Goal: Contribute content: Contribute content

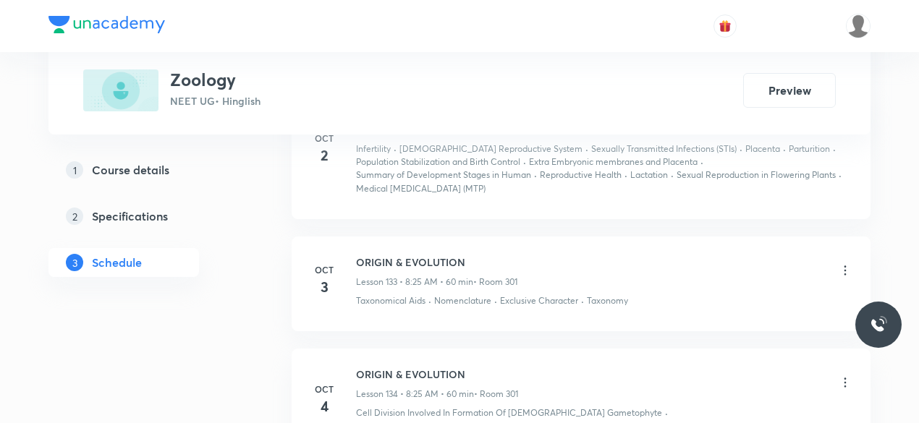
scroll to position [16545, 0]
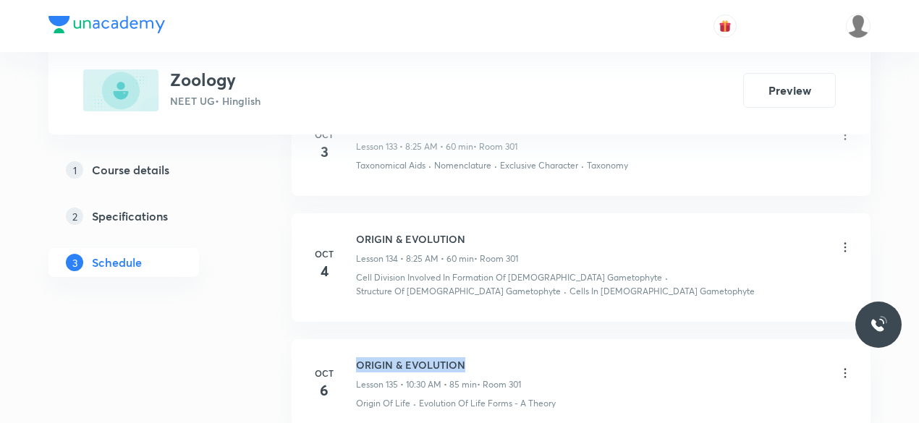
drag, startPoint x: 467, startPoint y: 216, endPoint x: 360, endPoint y: 221, distance: 107.9
click at [360, 357] on h6 "ORIGIN & EVOLUTION" at bounding box center [438, 364] width 165 height 15
copy h6 "ORIGIN & EVOLUTION"
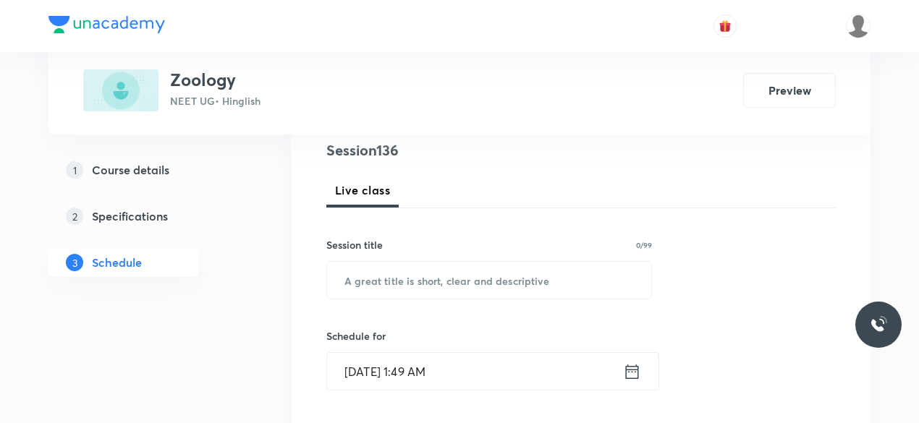
scroll to position [217, 0]
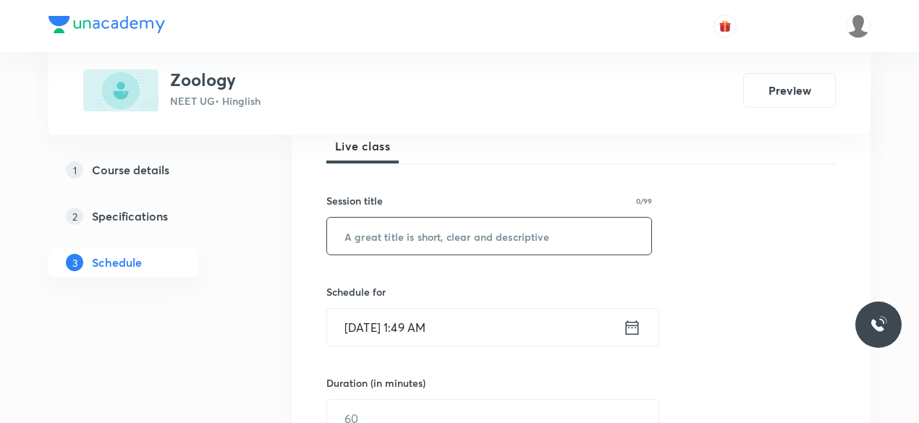
click at [357, 236] on input "text" at bounding box center [489, 236] width 324 height 37
paste input "ORIGIN & EVOLUTION"
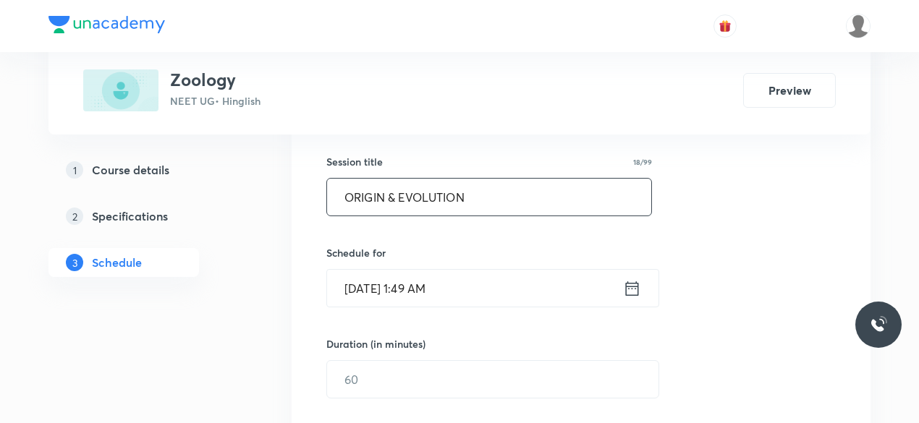
scroll to position [289, 0]
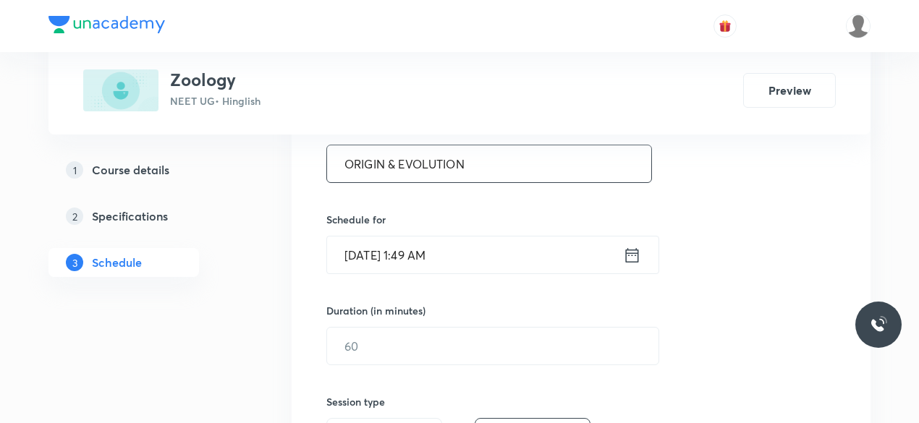
type input "ORIGIN & EVOLUTION"
click at [428, 255] on input "[DATE] 1:49 AM" at bounding box center [475, 255] width 296 height 37
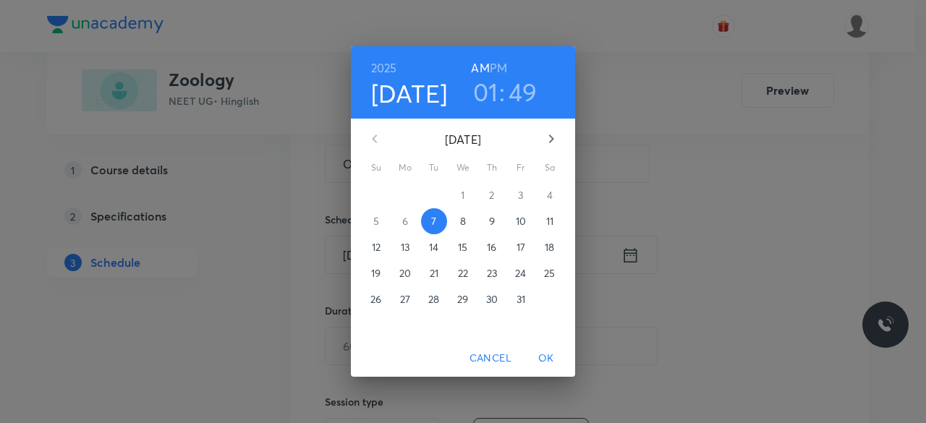
click at [480, 103] on h3 "01" at bounding box center [485, 92] width 25 height 30
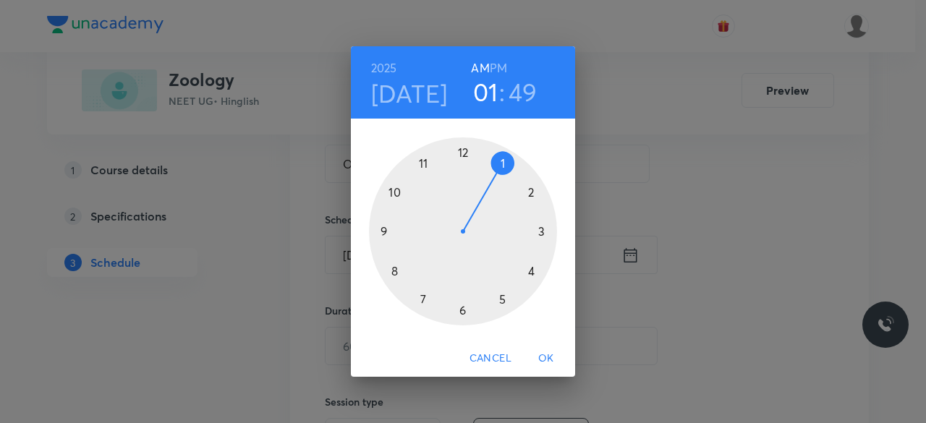
click at [392, 273] on div at bounding box center [463, 231] width 188 height 188
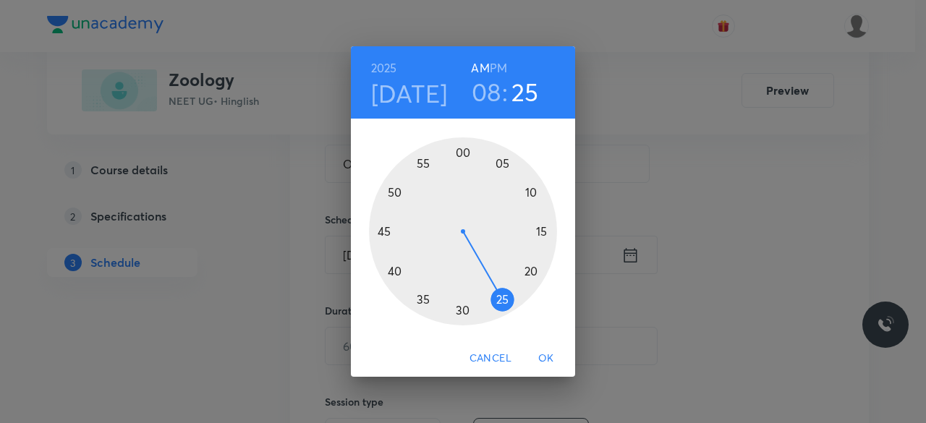
drag, startPoint x: 392, startPoint y: 215, endPoint x: 507, endPoint y: 300, distance: 142.7
click at [507, 300] on div at bounding box center [463, 231] width 188 height 188
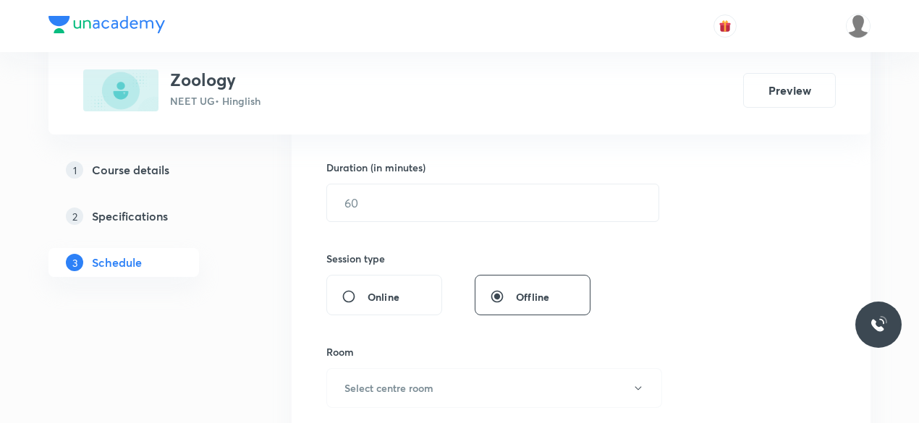
scroll to position [434, 0]
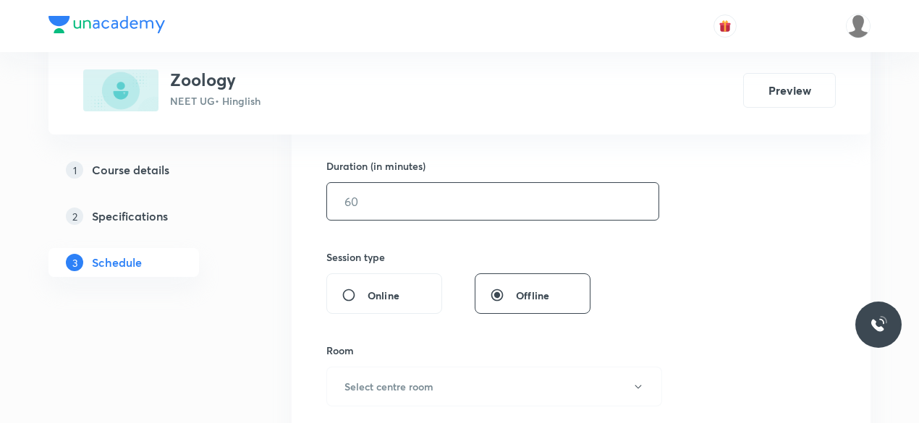
click at [373, 208] on input "text" at bounding box center [492, 201] width 331 height 37
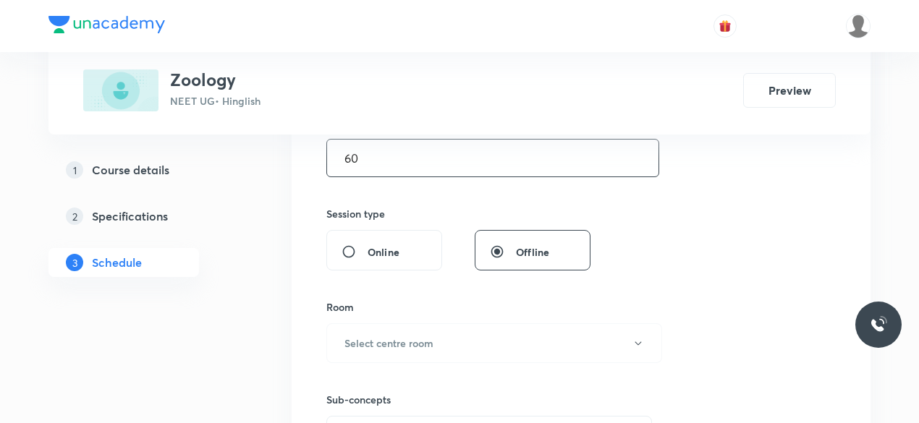
scroll to position [507, 0]
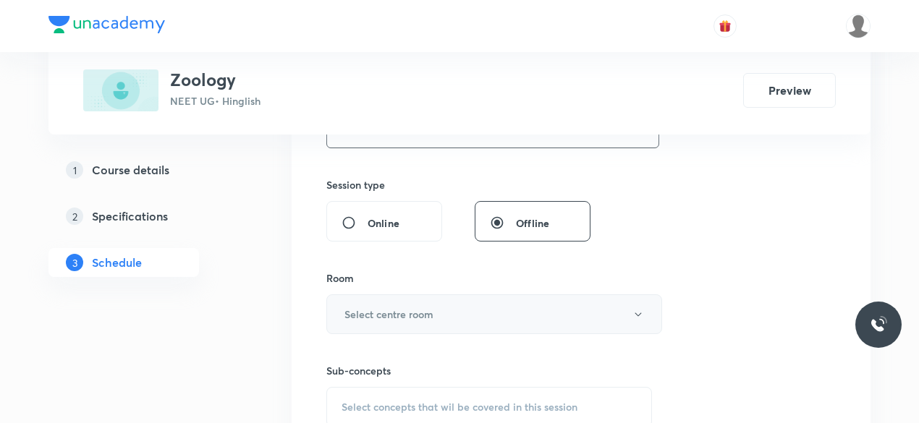
type input "60"
click at [384, 308] on h6 "Select centre room" at bounding box center [388, 314] width 89 height 15
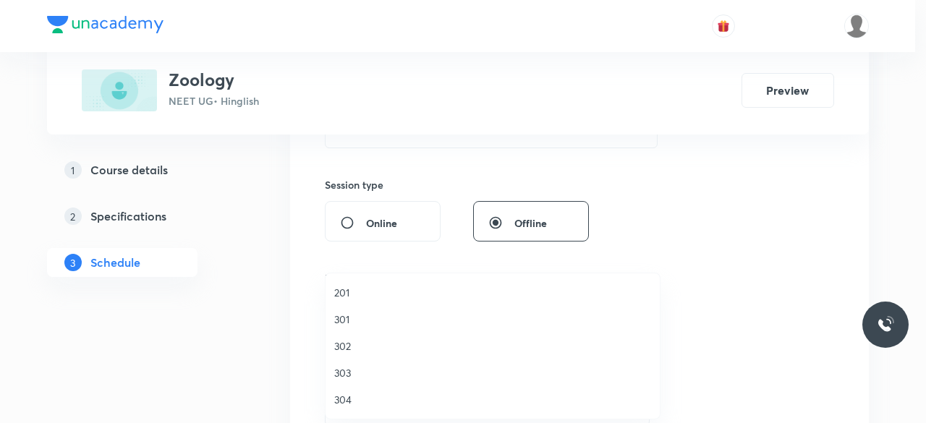
click at [360, 315] on span "301" at bounding box center [492, 319] width 317 height 15
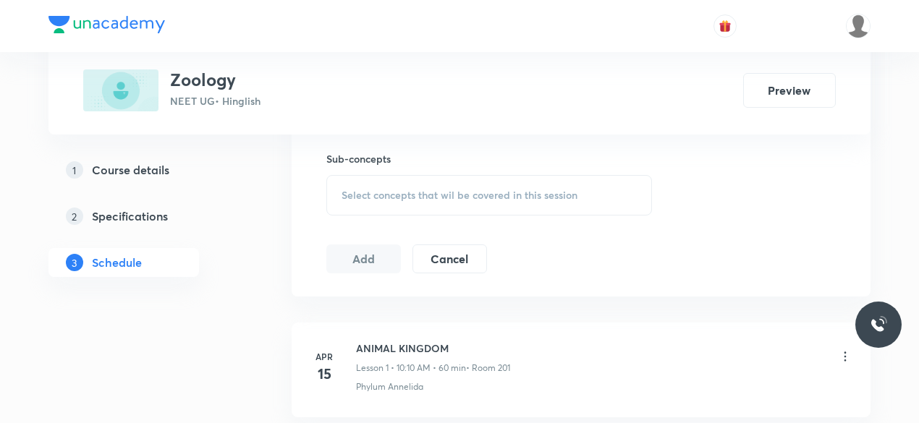
scroll to position [724, 0]
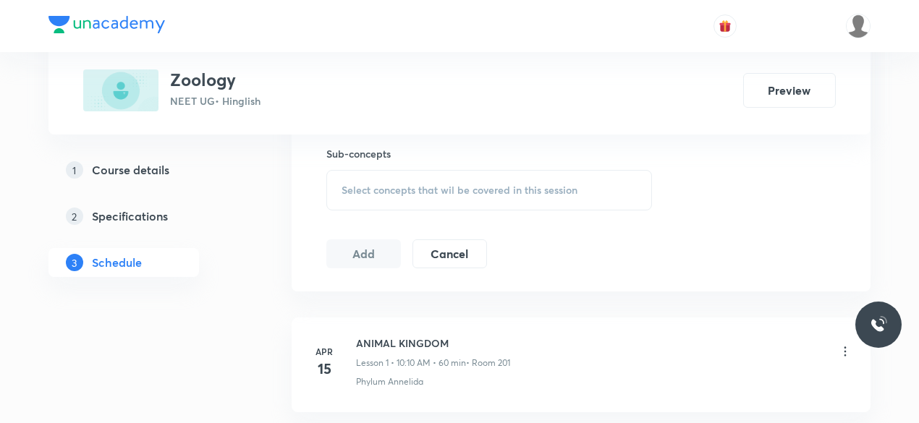
click at [368, 199] on div "Select concepts that wil be covered in this session" at bounding box center [489, 190] width 326 height 41
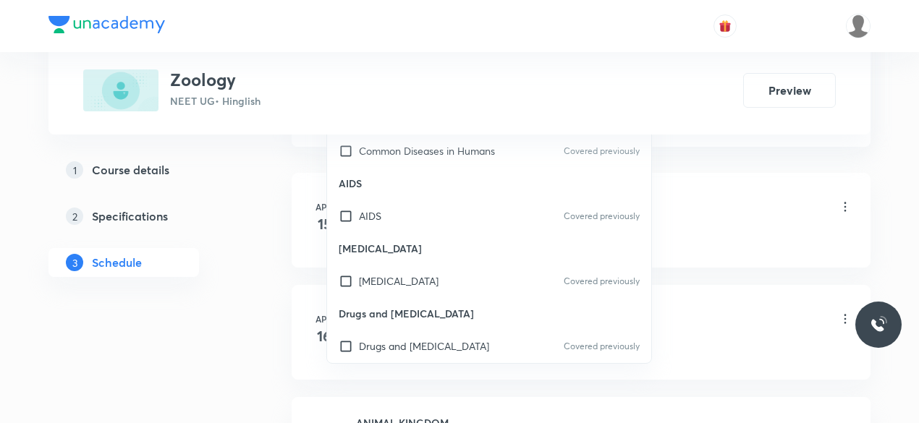
scroll to position [47303, 0]
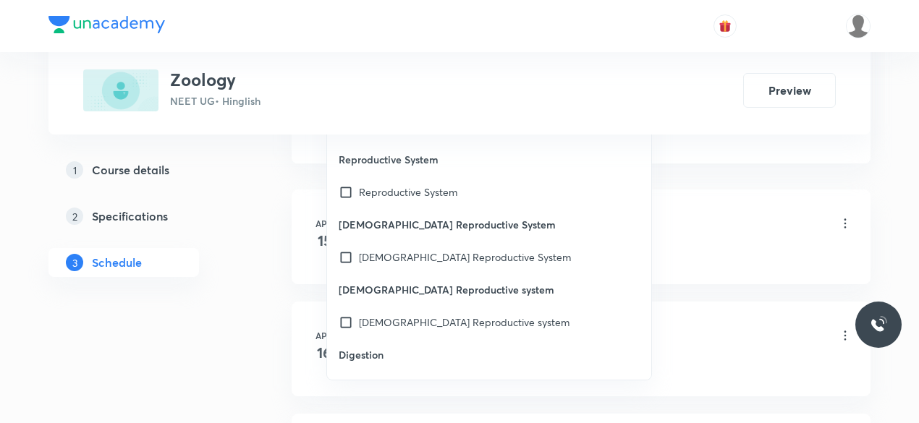
checkbox input "true"
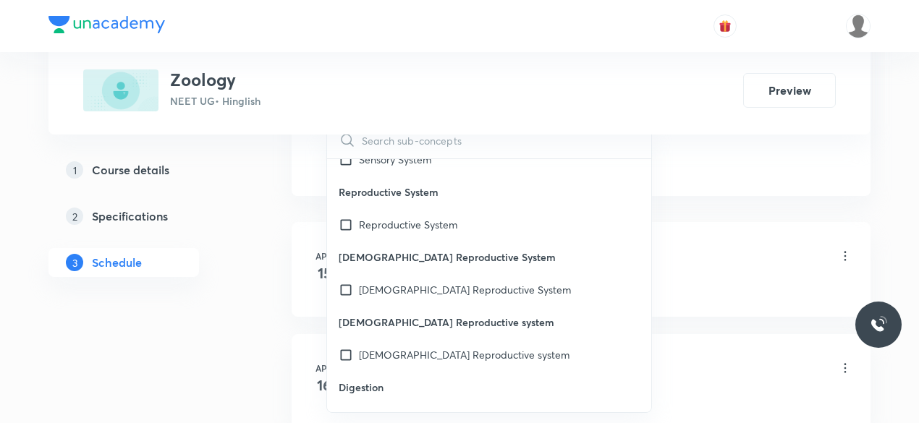
checkbox input "true"
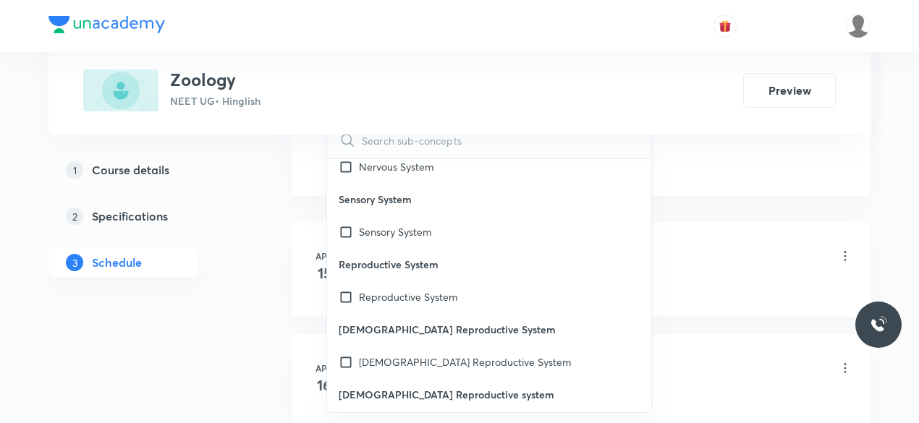
checkbox input "true"
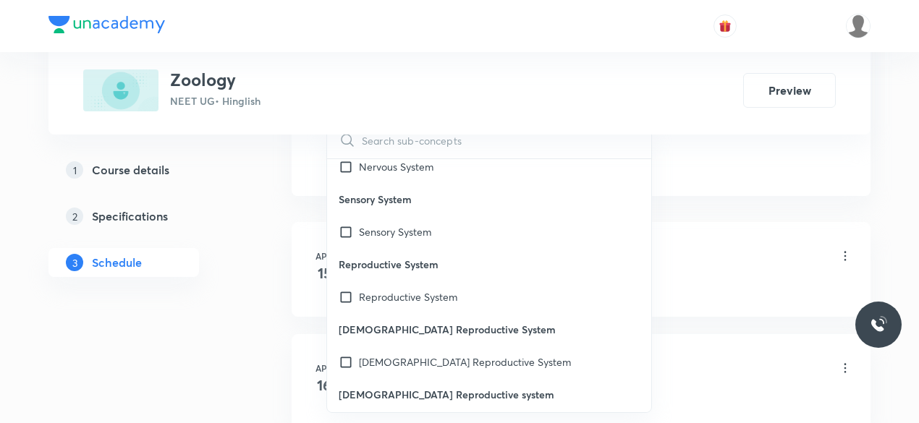
scroll to position [47158, 0]
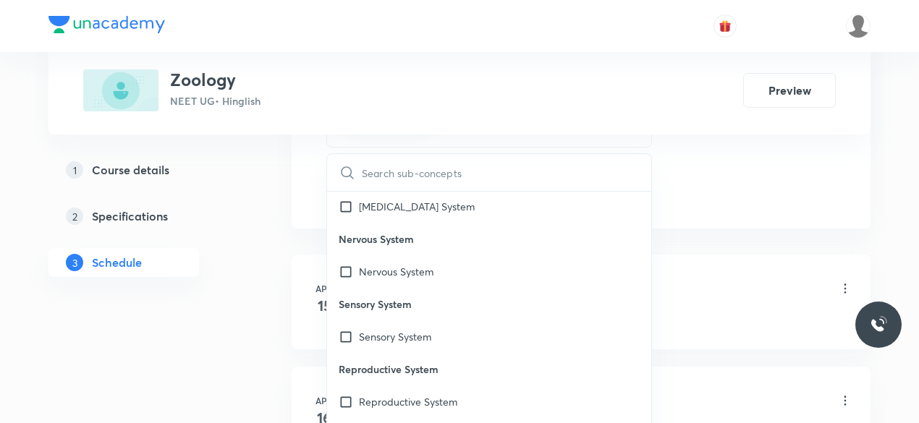
checkbox input "true"
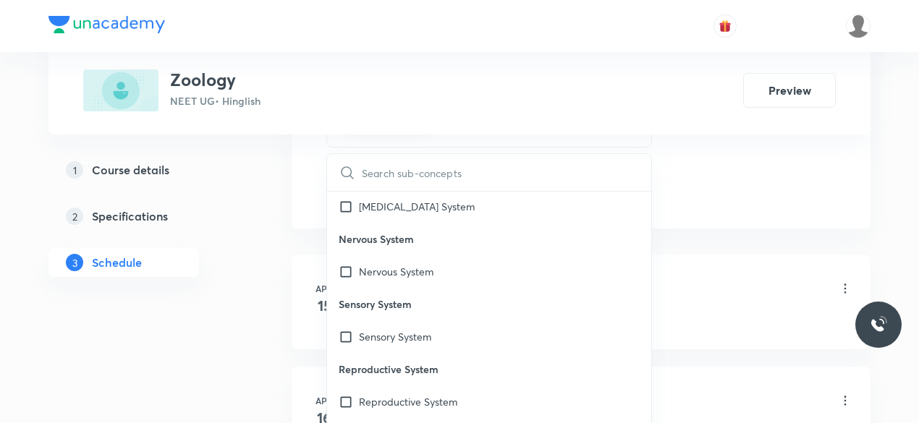
scroll to position [47086, 0]
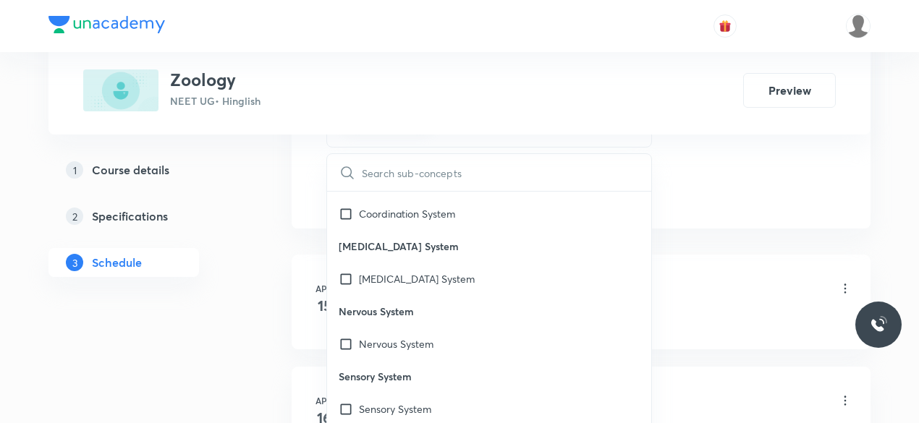
checkbox input "true"
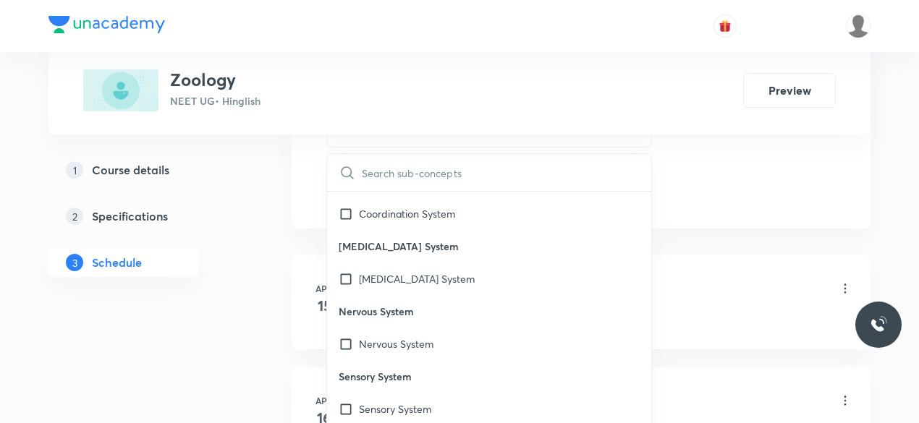
checkbox input "true"
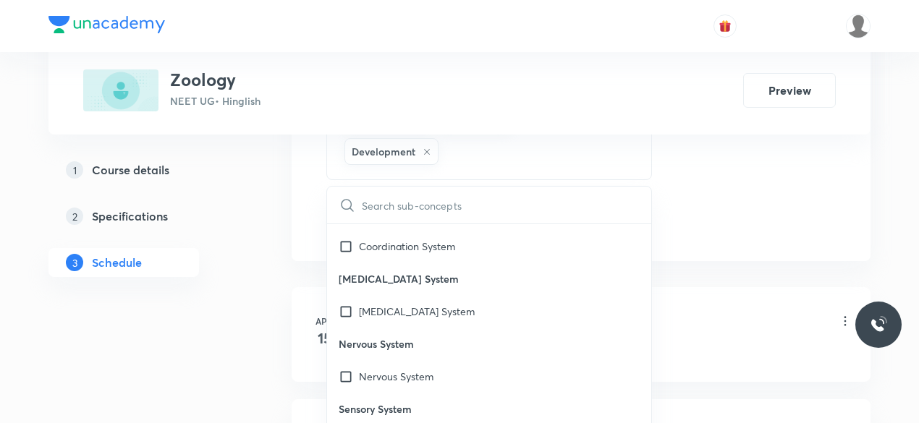
checkbox input "true"
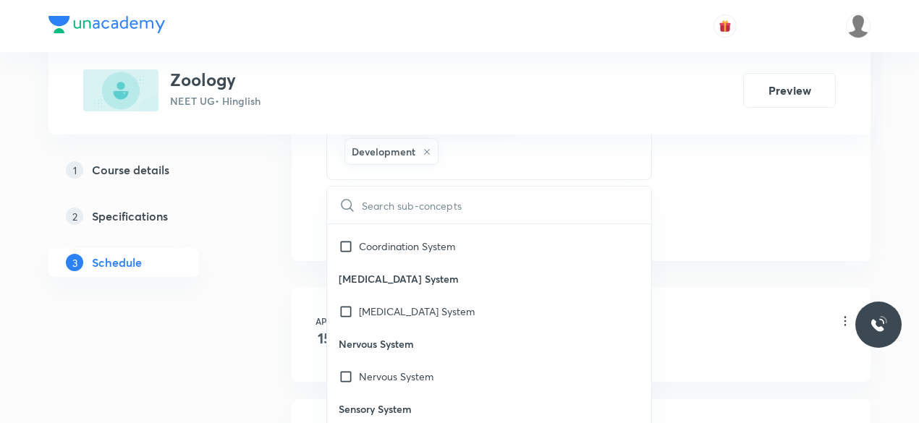
checkbox input "true"
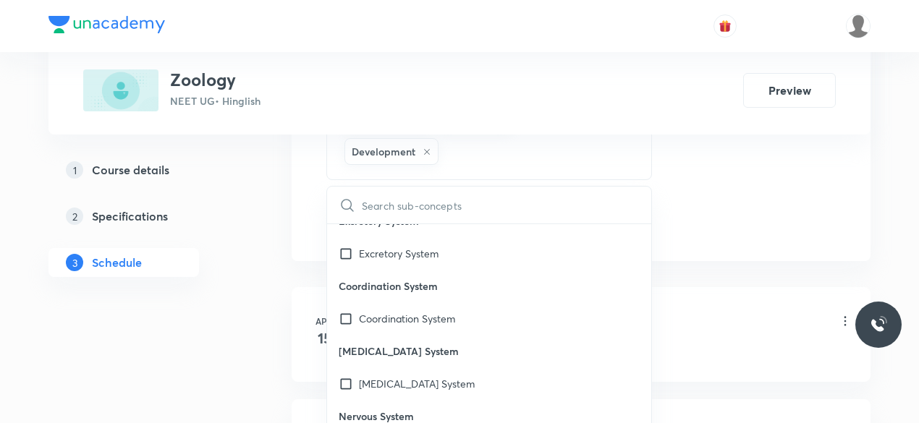
scroll to position [46941, 0]
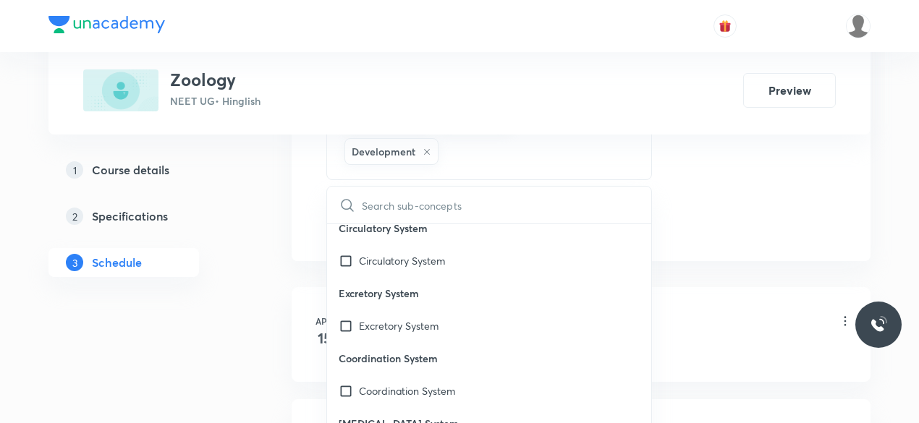
checkbox input "true"
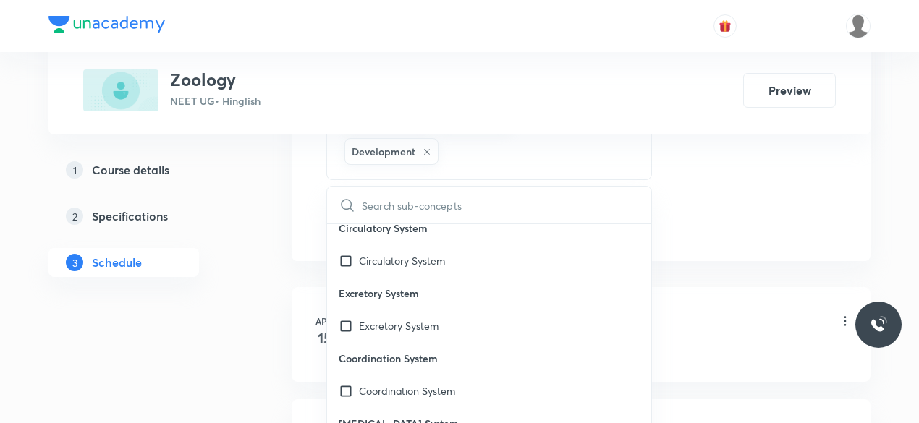
checkbox input "true"
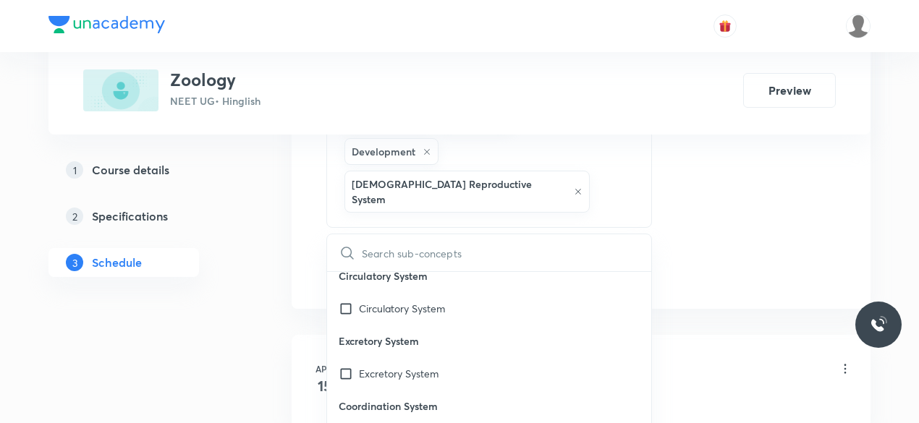
checkbox input "true"
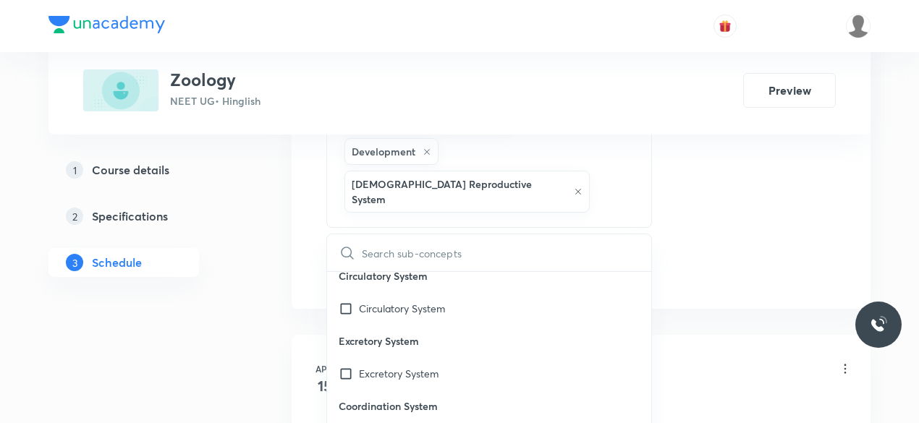
checkbox input "true"
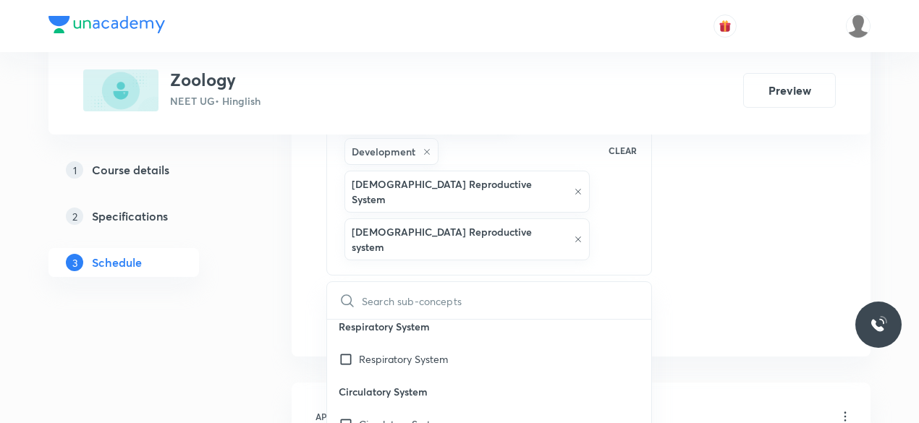
scroll to position [46868, 0]
checkbox input "true"
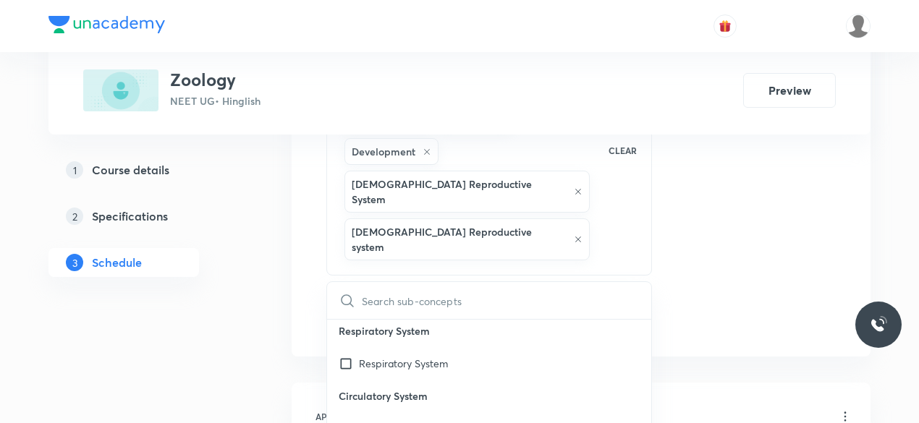
checkbox input "true"
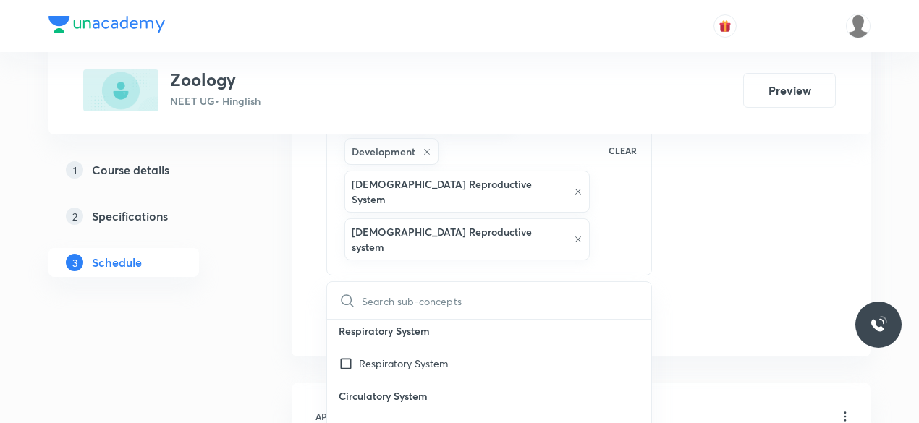
checkbox input "true"
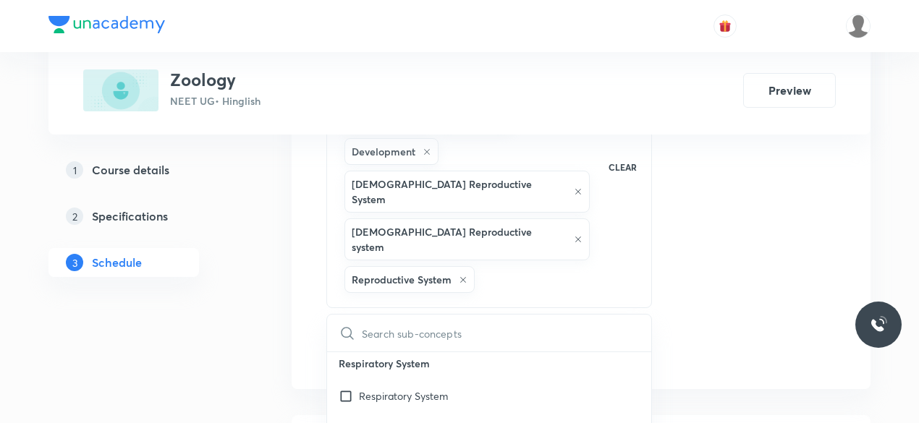
scroll to position [46796, 0]
checkbox input "true"
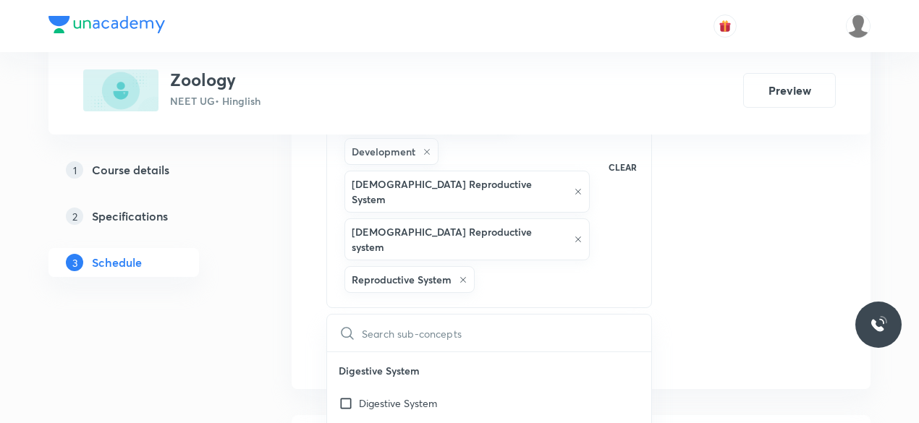
checkbox input "true"
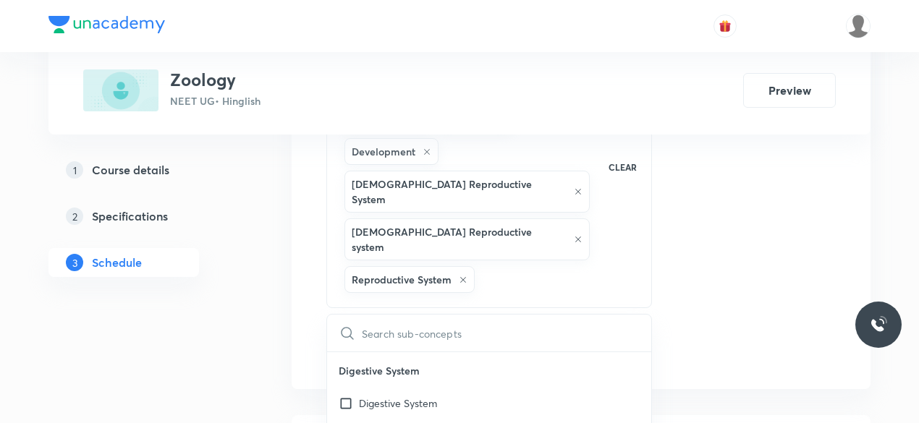
checkbox input "true"
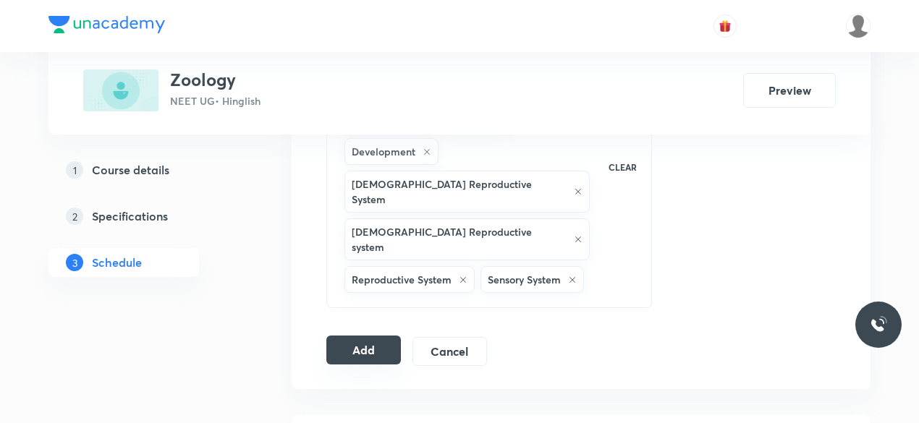
click at [382, 336] on button "Add" at bounding box center [363, 350] width 75 height 29
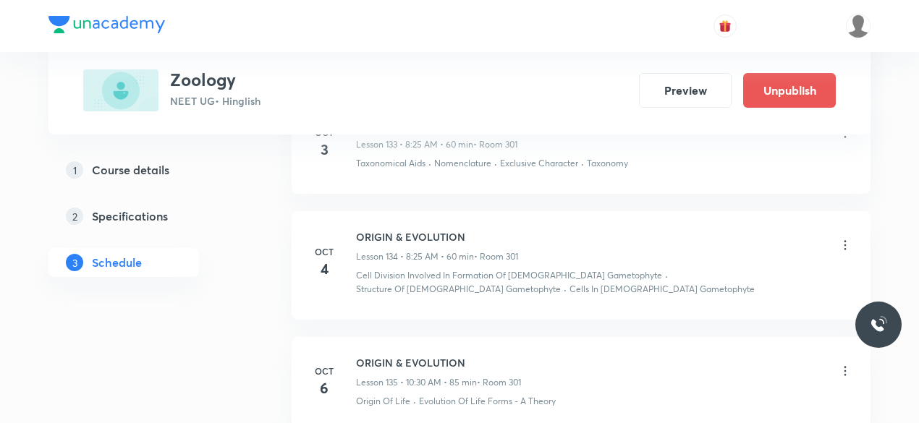
scroll to position [15955, 0]
